Goal: Check status: Check status

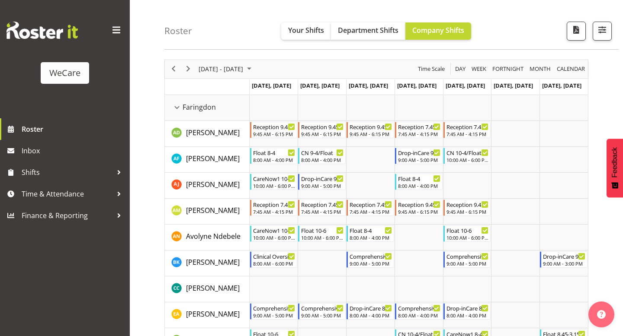
scroll to position [29, 0]
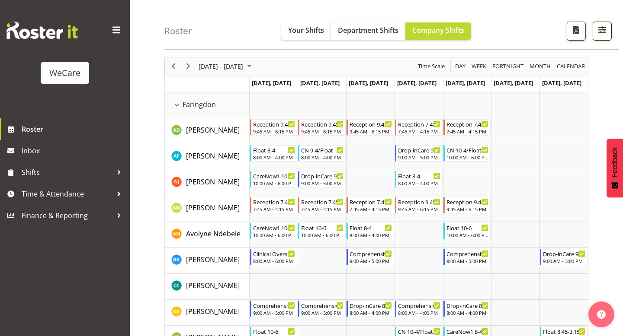
click at [605, 29] on span "button" at bounding box center [601, 29] width 11 height 11
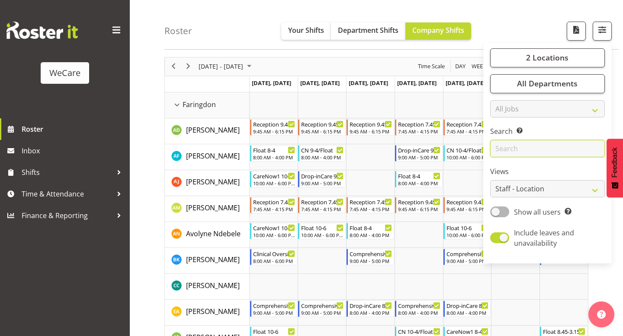
click at [516, 143] on input "text" at bounding box center [547, 149] width 115 height 17
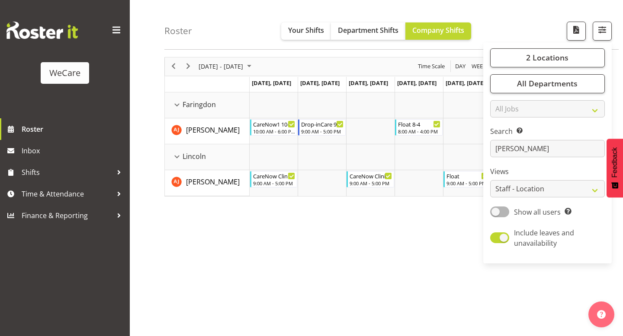
click at [304, 257] on div "[DATE] - [DATE] [DATE] Day Week Fortnight Month calendar Month Agenda Time Scal…" at bounding box center [393, 224] width 458 height 346
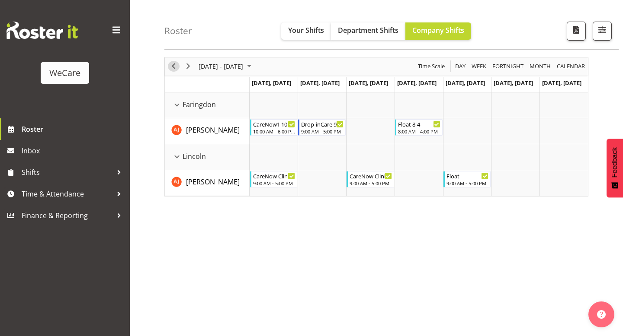
click at [167, 68] on div "previous period" at bounding box center [173, 67] width 15 height 18
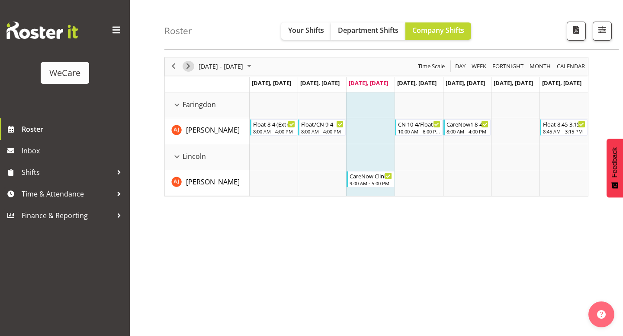
click at [186, 64] on span "Next" at bounding box center [188, 66] width 10 height 11
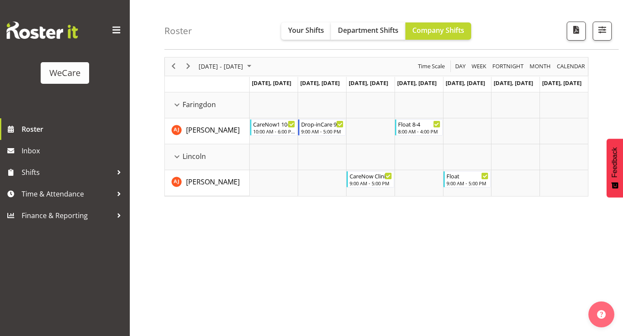
click at [401, 95] on td "Timeline Week of October 8, 2025" at bounding box center [418, 106] width 48 height 26
click at [173, 67] on span "Previous" at bounding box center [173, 66] width 10 height 11
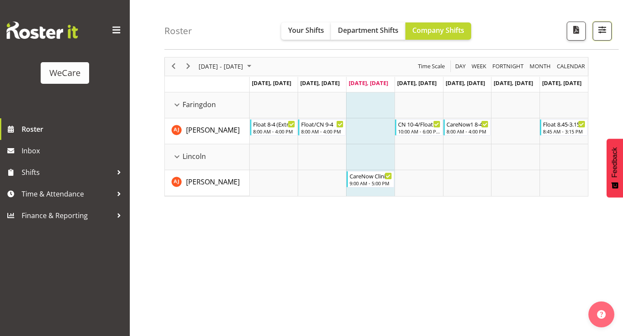
click at [608, 32] on button "button" at bounding box center [601, 31] width 19 height 19
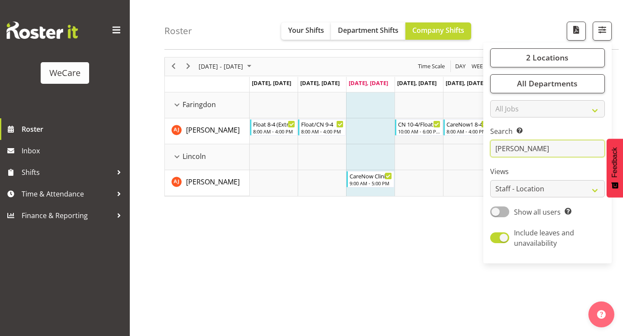
drag, startPoint x: 524, startPoint y: 145, endPoint x: 436, endPoint y: 141, distance: 88.3
click at [436, 141] on div "Roster Your Shifts Department Shifts Company Shifts 2 Locations Clear Business …" at bounding box center [376, 195] width 493 height 402
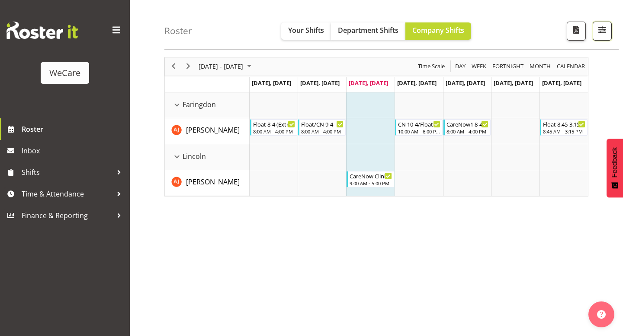
click at [607, 35] on span "button" at bounding box center [601, 29] width 11 height 11
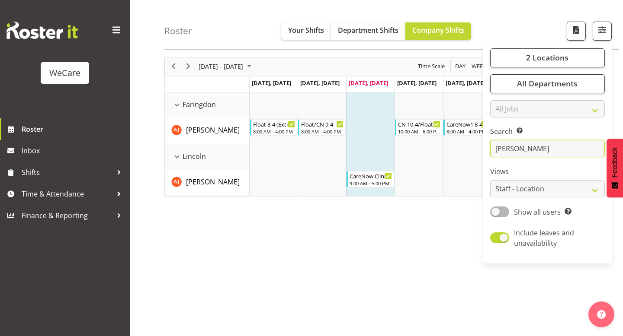
click at [512, 147] on input "[PERSON_NAME]" at bounding box center [547, 149] width 115 height 17
type input "a"
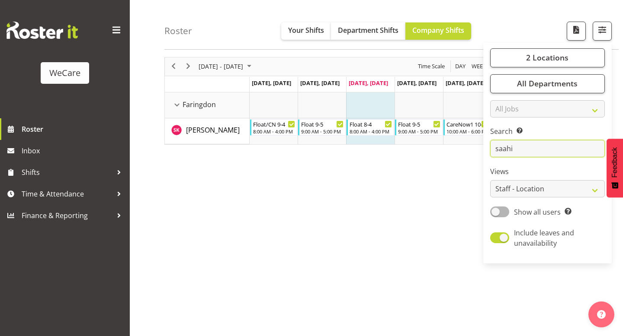
type input "saahi"
click at [389, 226] on div "[DATE] - [DATE] [DATE] Day Week Fortnight Month calendar Month Agenda Time Scal…" at bounding box center [393, 224] width 458 height 346
